Goal: Task Accomplishment & Management: Complete application form

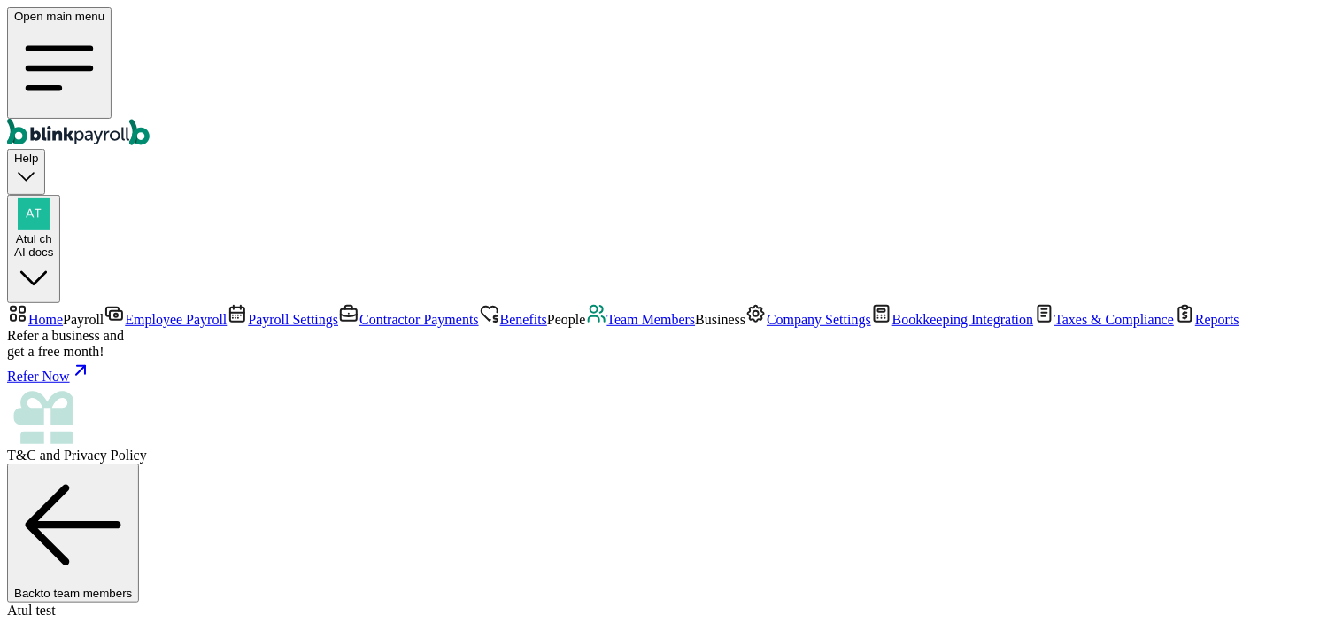
scroll to position [405, 0]
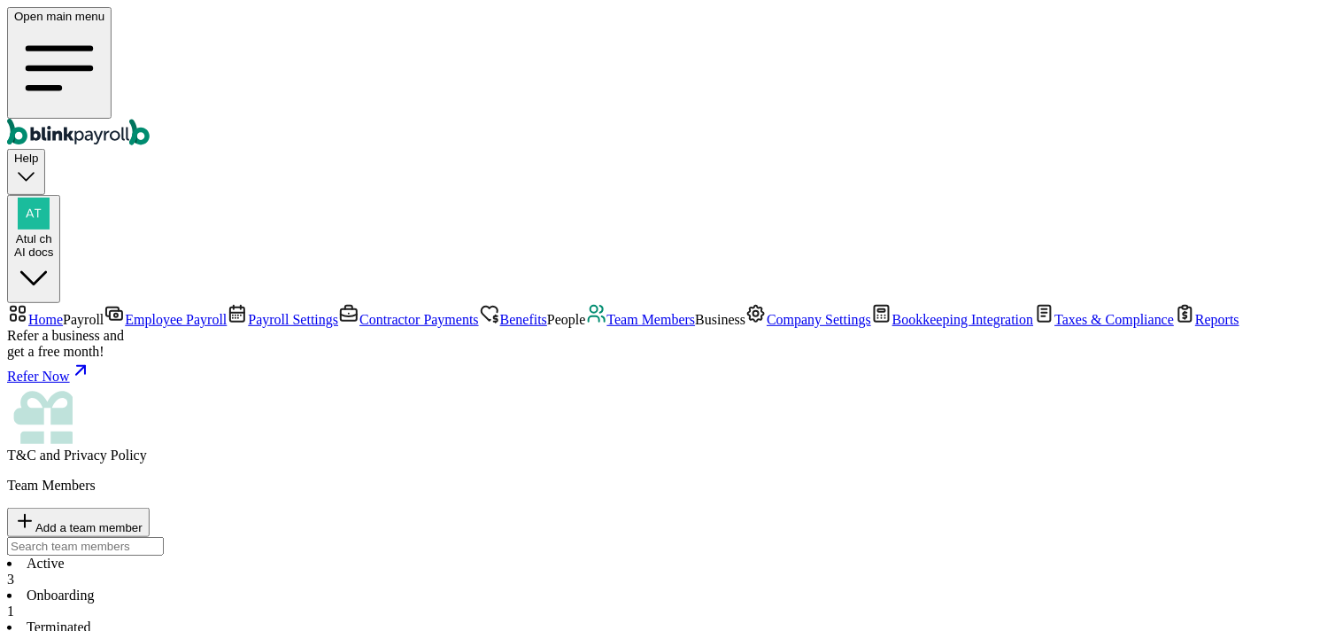
drag, startPoint x: 824, startPoint y: 375, endPoint x: 844, endPoint y: 368, distance: 21.3
click at [427, 587] on li "Onboarding 1" at bounding box center [671, 603] width 1329 height 32
click at [255, 555] on li "Active 3" at bounding box center [671, 571] width 1329 height 32
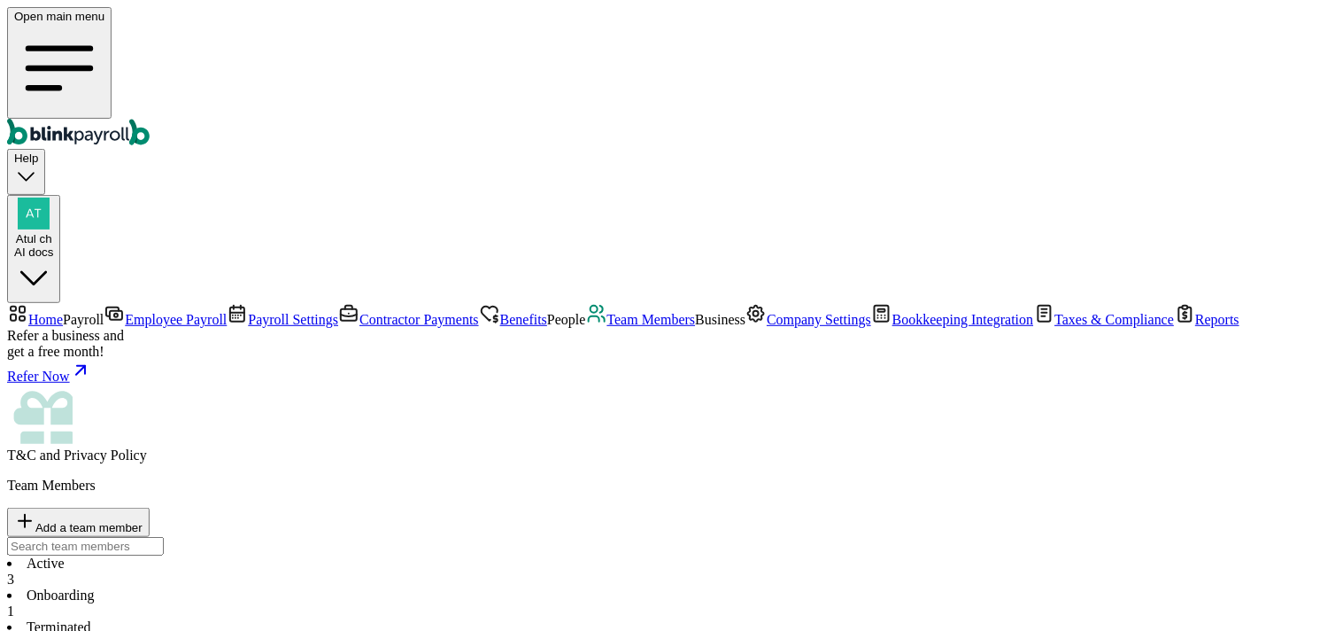
drag, startPoint x: 824, startPoint y: 375, endPoint x: 846, endPoint y: 374, distance: 21.3
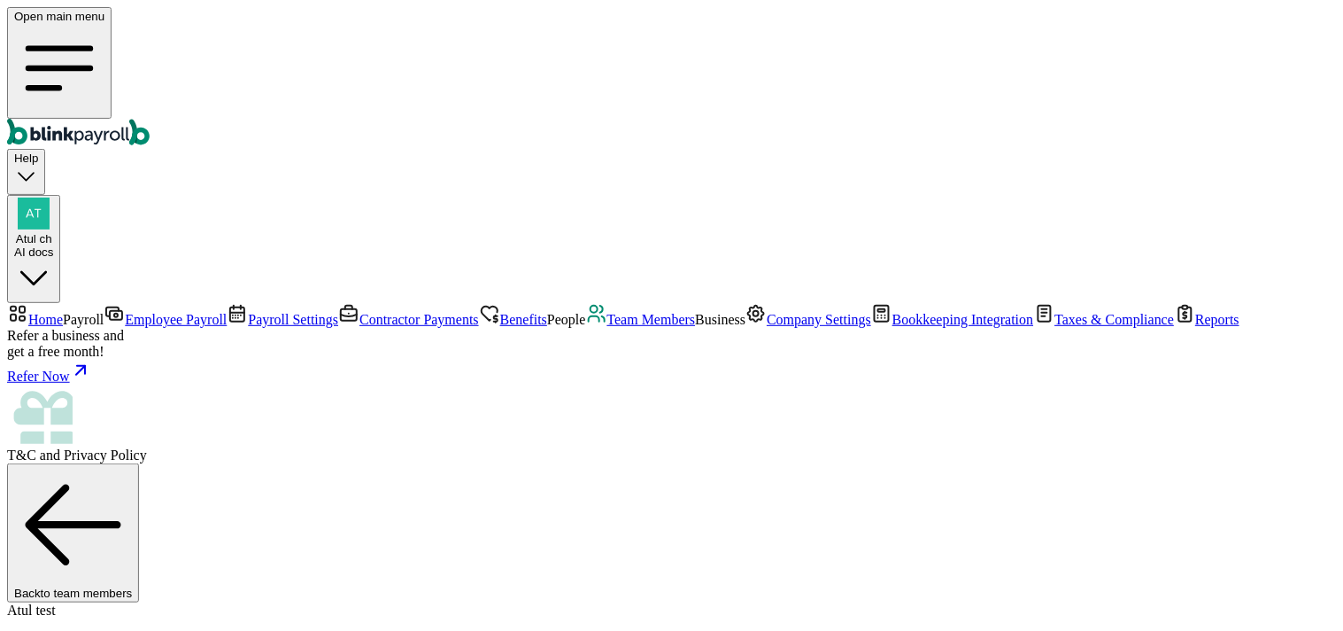
scroll to position [23, 0]
drag, startPoint x: 378, startPoint y: 544, endPoint x: 422, endPoint y: 538, distance: 44.6
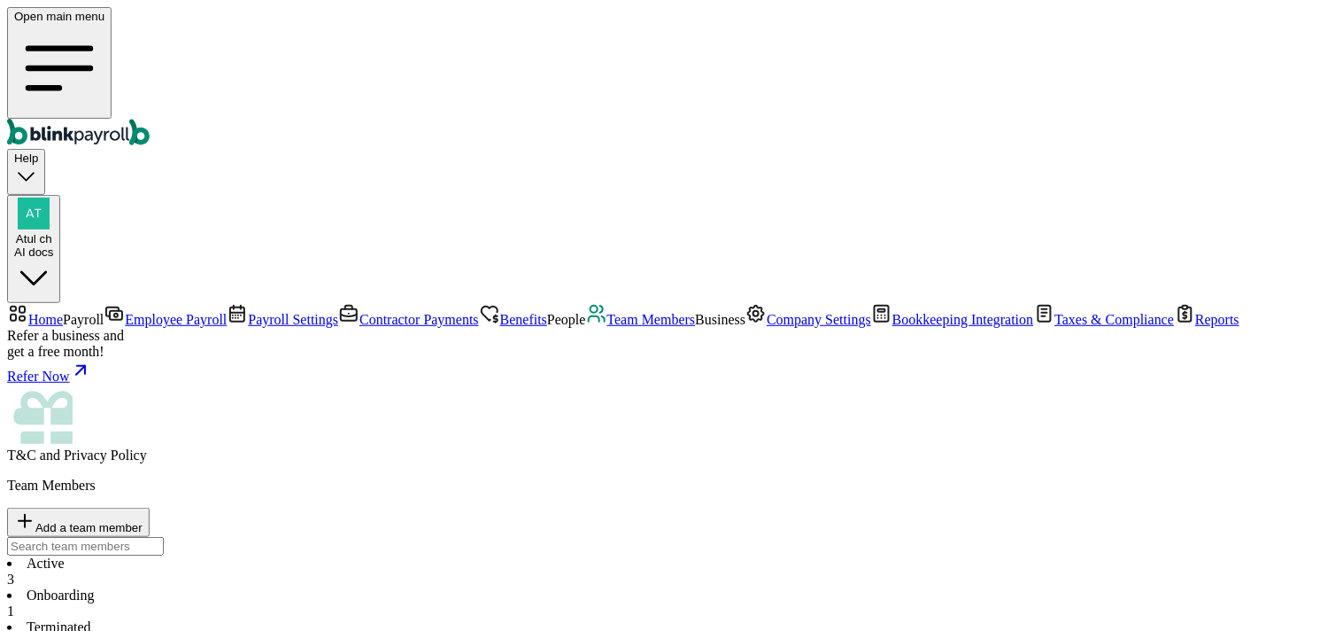
click at [143, 510] on div "Add a team member" at bounding box center [78, 522] width 128 height 24
select select "employee"
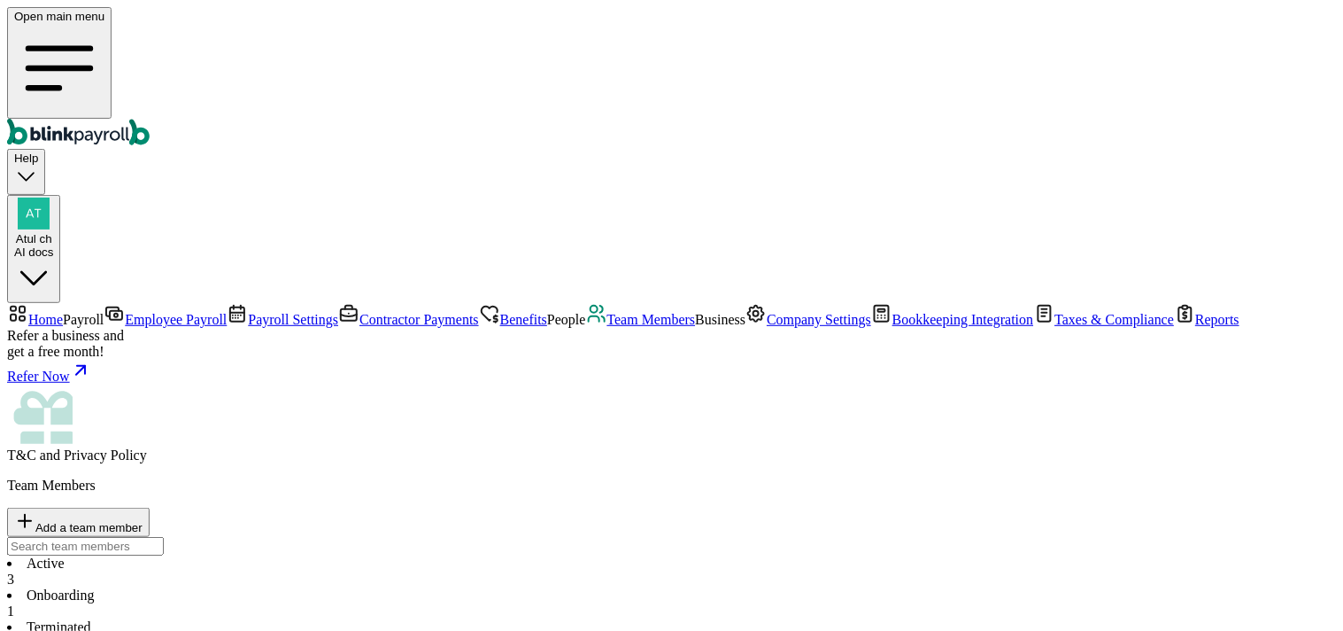
type input "Check"
type input "[US_STATE]"
